Goal: Information Seeking & Learning: Understand process/instructions

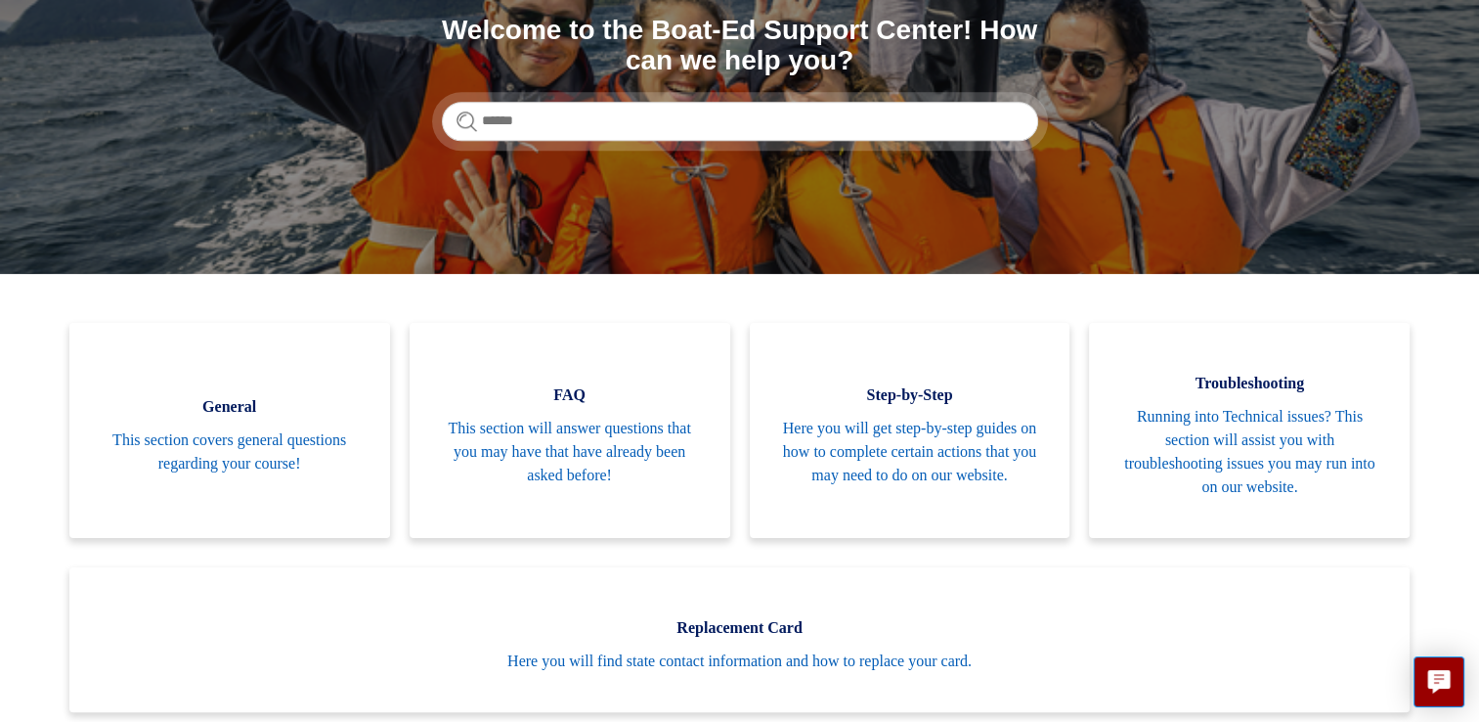
scroll to position [315, 0]
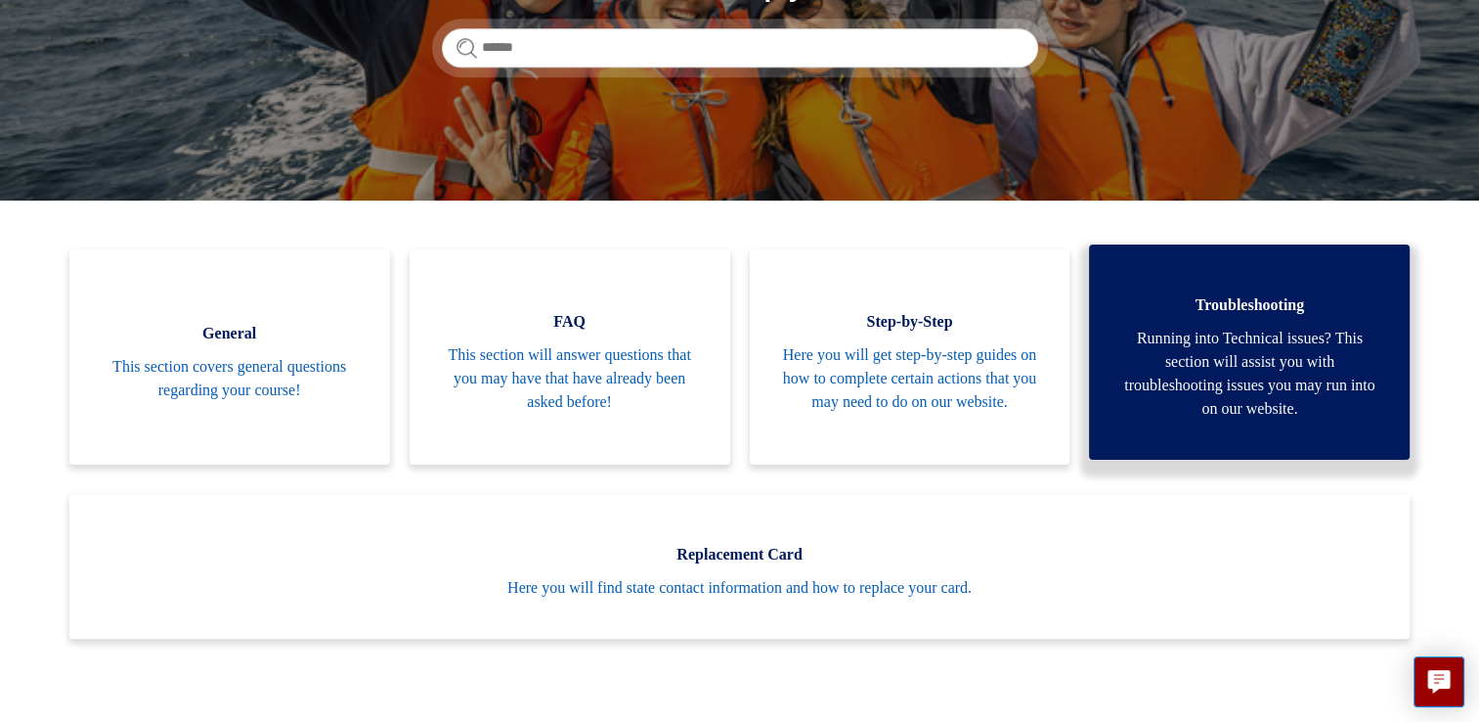
click at [1161, 367] on span "Running into Technical issues? This section will assist you with troubleshootin…" at bounding box center [1250, 374] width 262 height 94
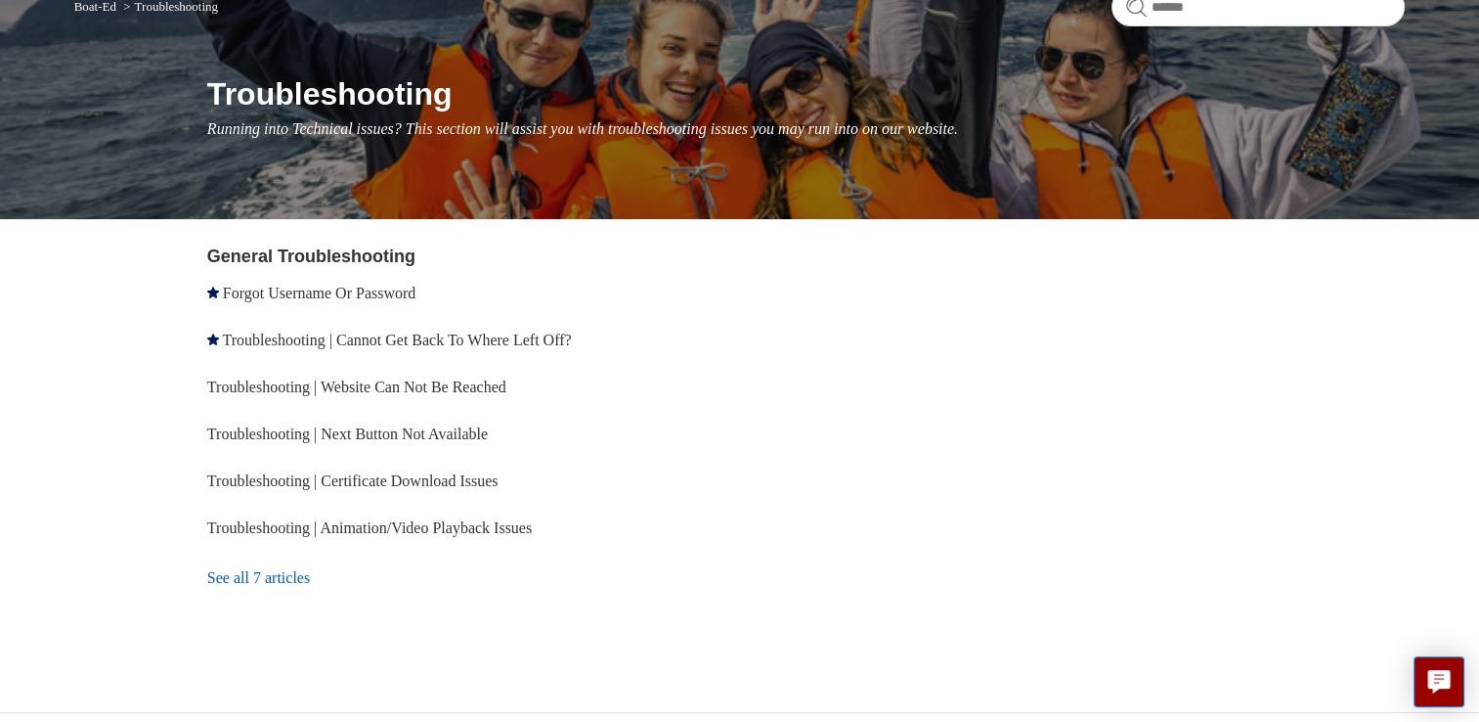
scroll to position [187, 0]
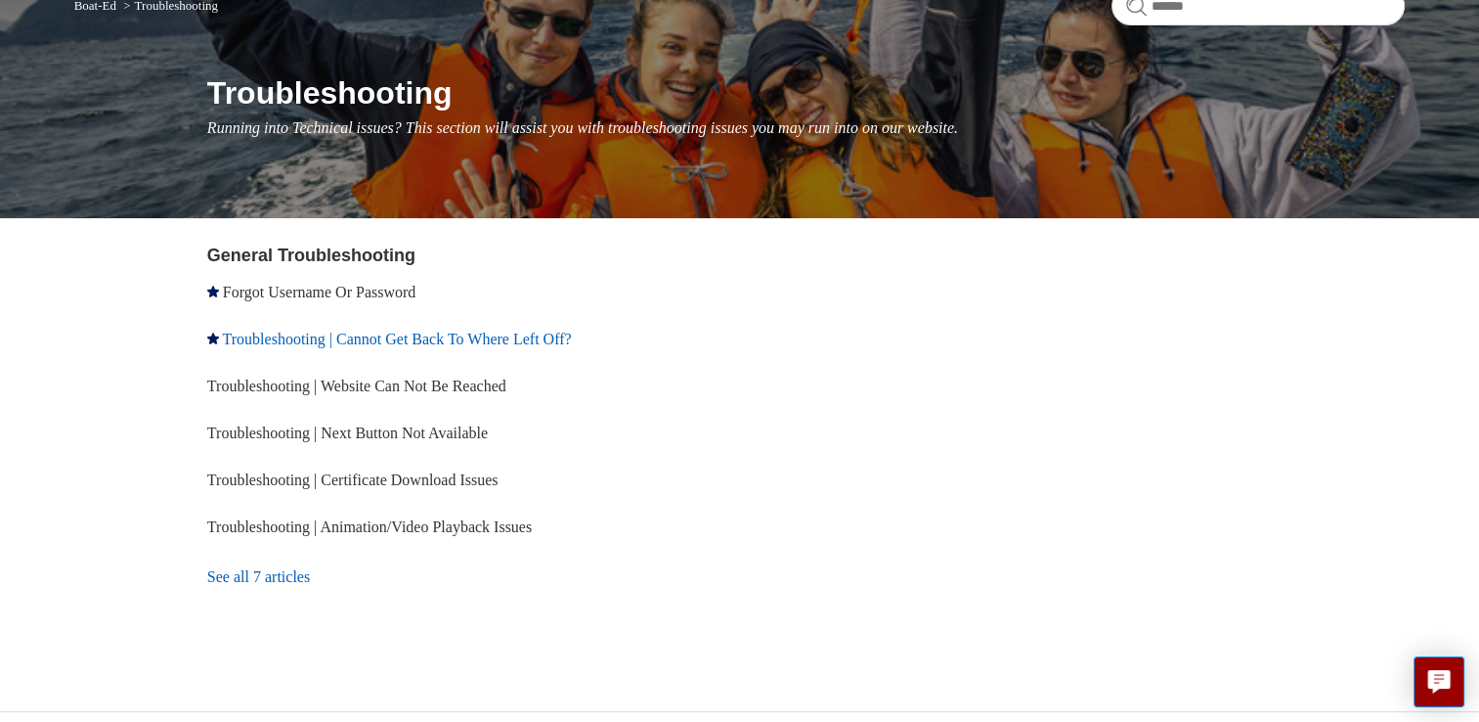
click at [565, 338] on link "Troubleshooting | Cannot Get Back To Where Left Off?" at bounding box center [397, 339] width 349 height 17
